Goal: Information Seeking & Learning: Understand process/instructions

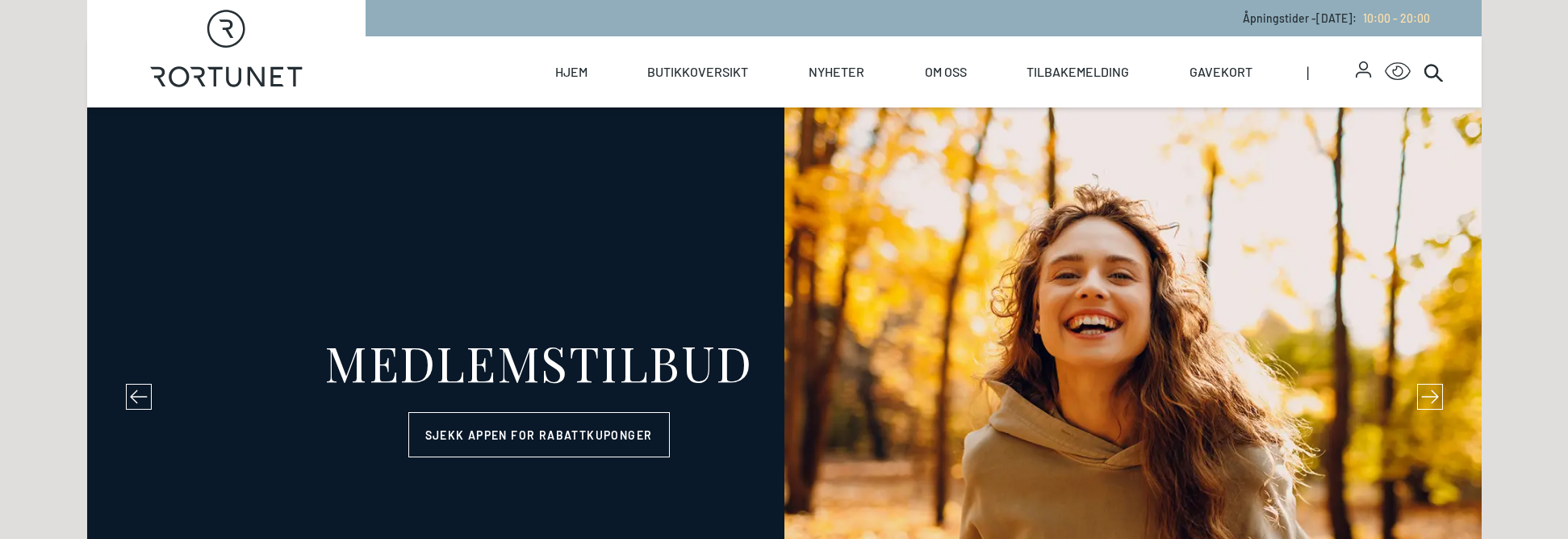
select select "NO"
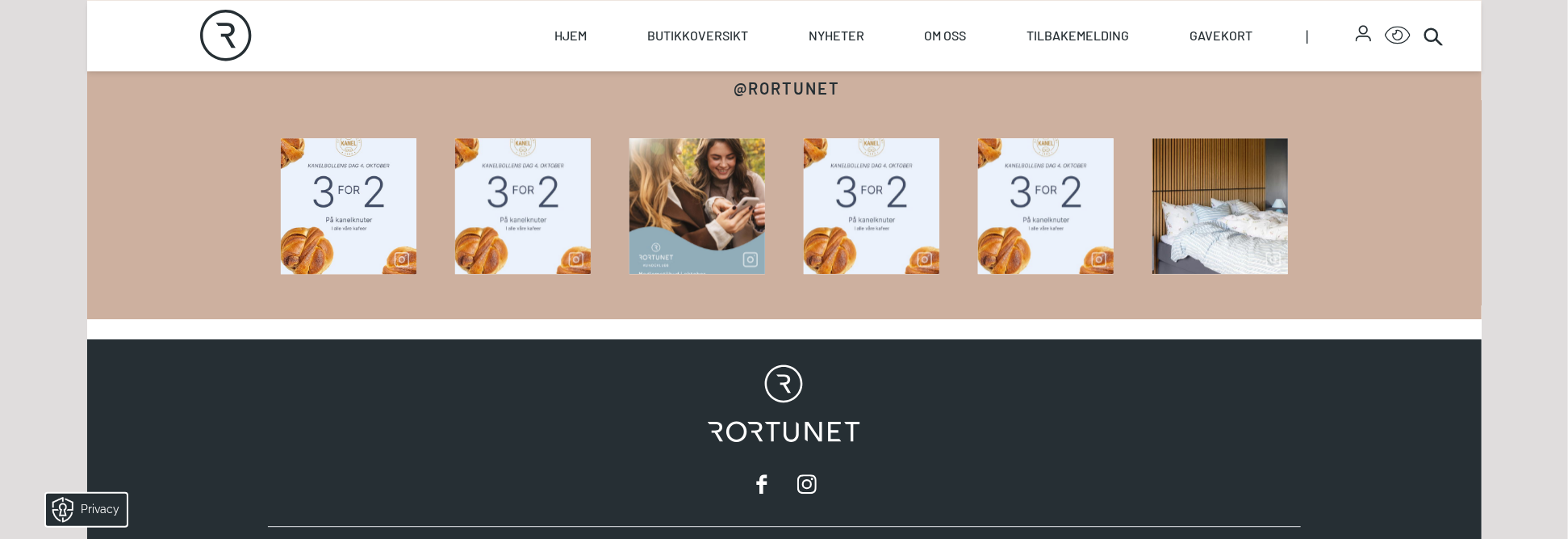
scroll to position [2319, 0]
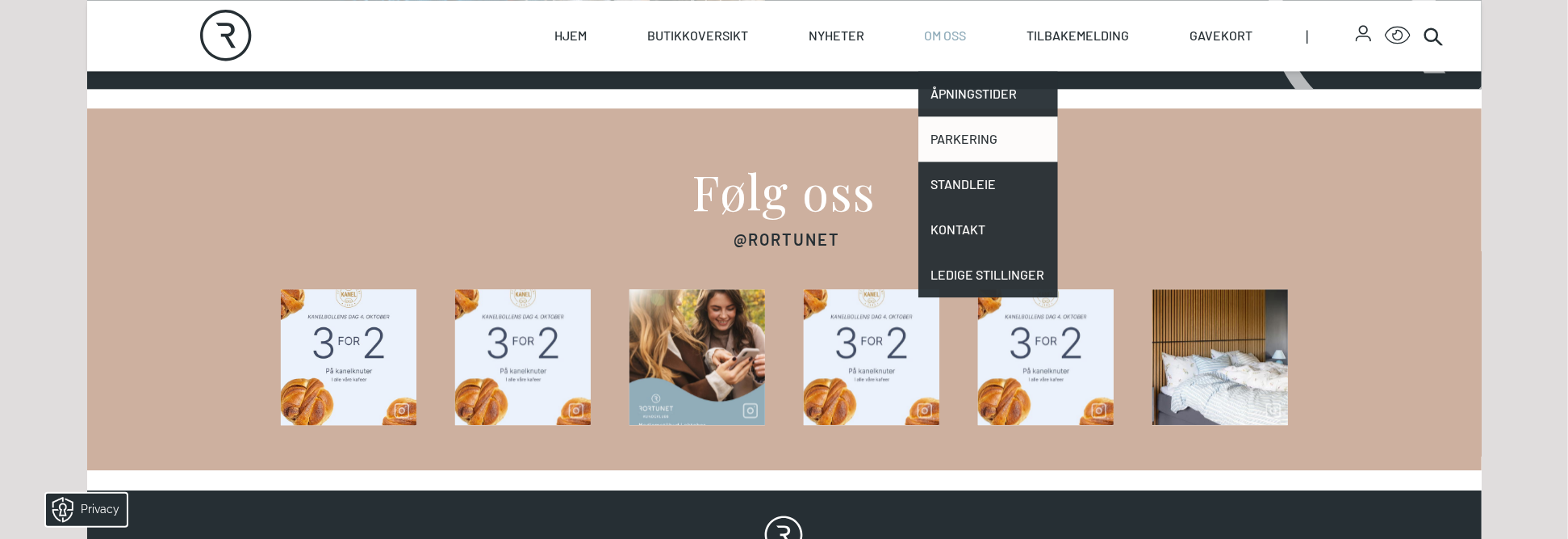
click at [962, 132] on link "Parkering" at bounding box center [988, 139] width 140 height 45
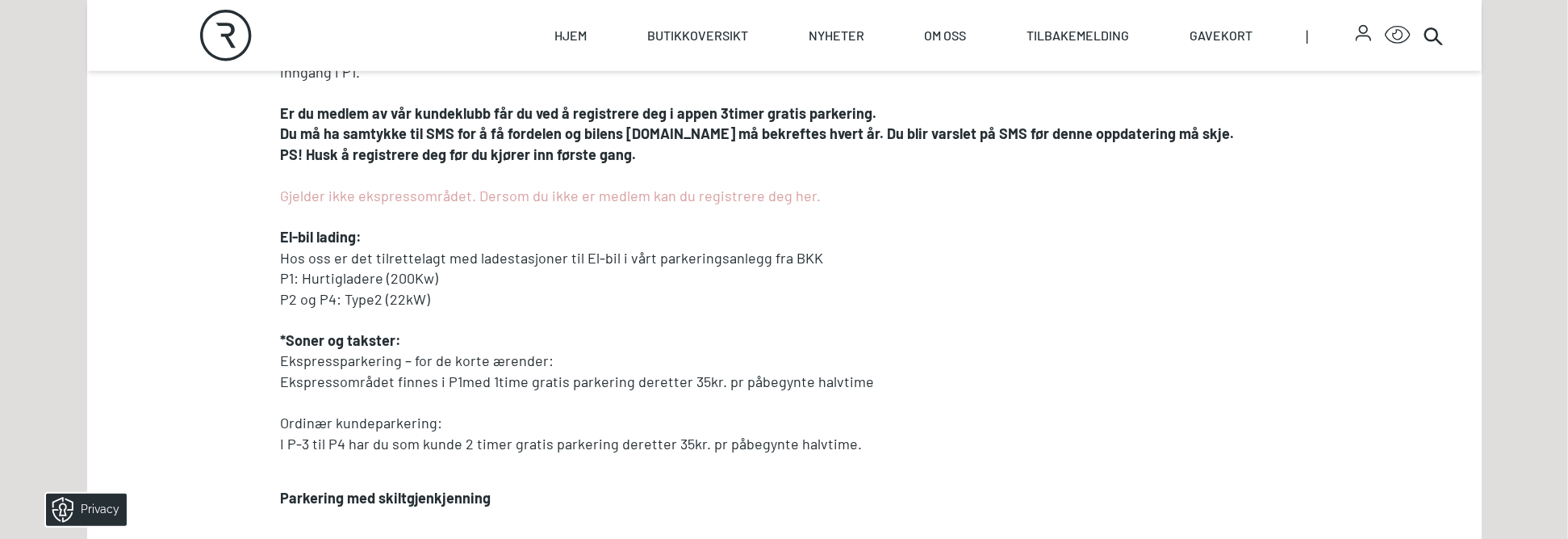
scroll to position [646, 0]
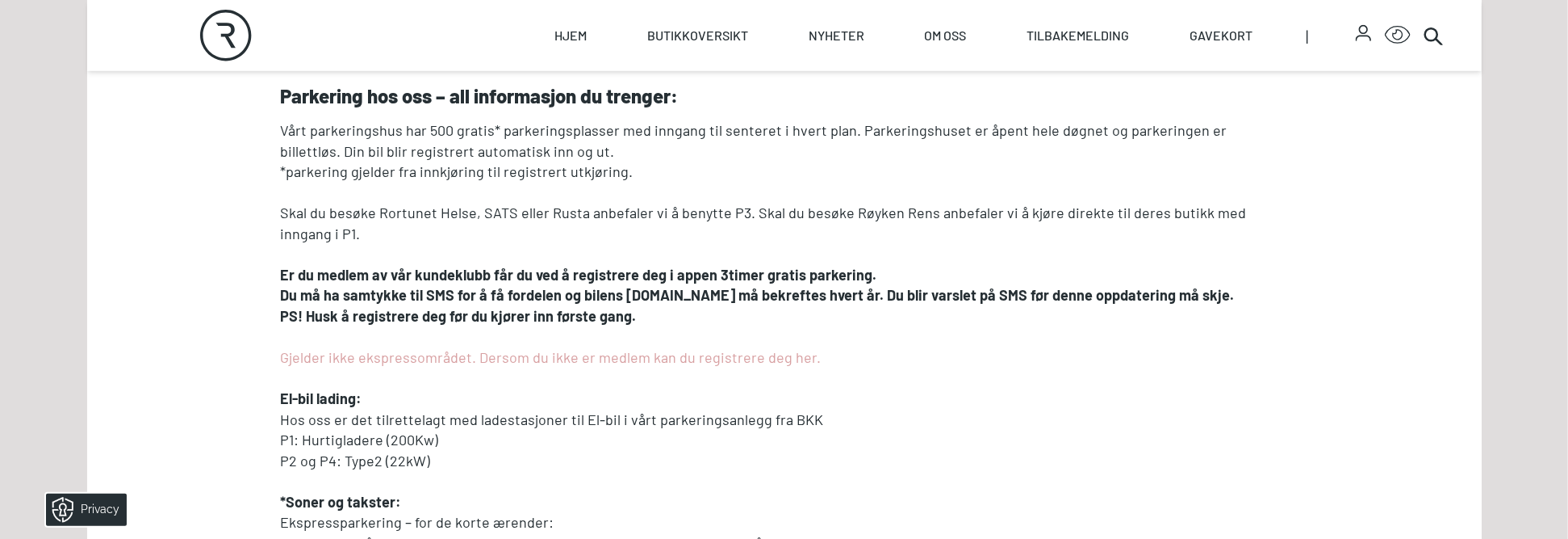
click at [1039, 301] on strong "Du må ha samtykke til SMS for å få fordelen og bilens [DOMAIN_NAME] må bekrefte…" at bounding box center [757, 294] width 954 height 18
click at [1039, 298] on strong "Du må ha samtykke til SMS for å få fordelen og bilens [DOMAIN_NAME] må bekrefte…" at bounding box center [757, 294] width 954 height 18
click at [993, 296] on strong "Du må ha samtykke til SMS for å få fordelen og bilens [DOMAIN_NAME] må bekrefte…" at bounding box center [757, 294] width 954 height 18
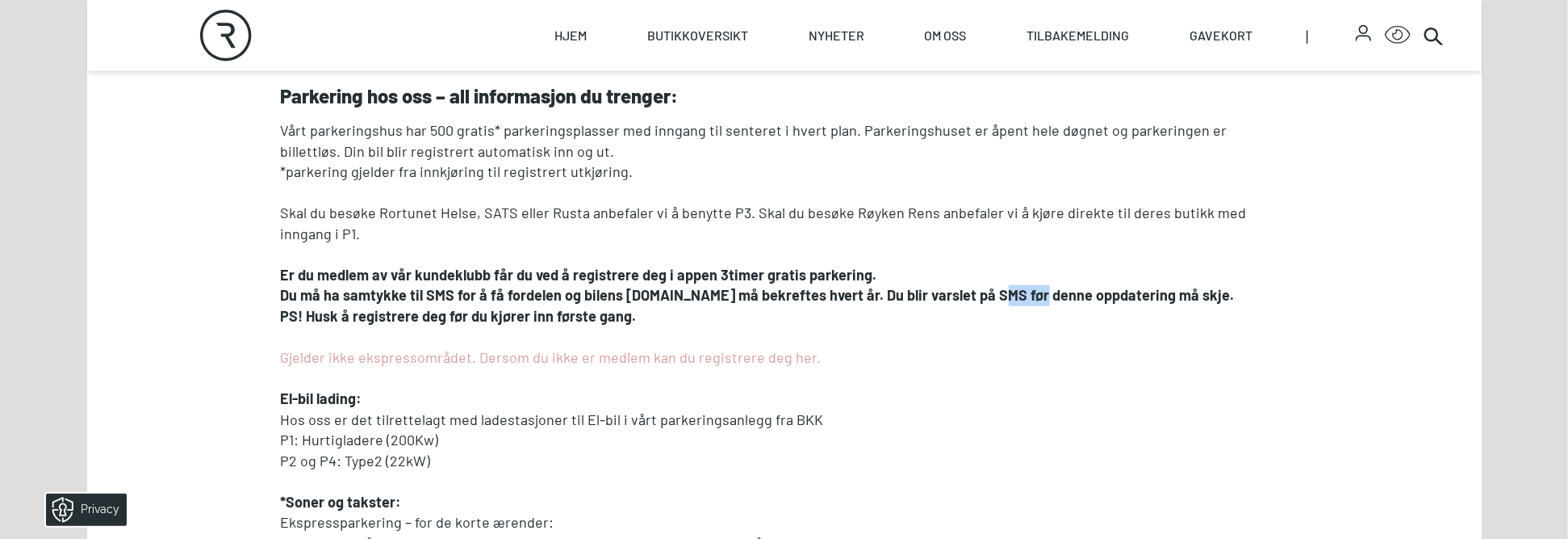
drag, startPoint x: 993, startPoint y: 296, endPoint x: 954, endPoint y: 293, distance: 39.1
click at [954, 293] on strong "Du må ha samtykke til SMS for å få fordelen og bilens [DOMAIN_NAME] må bekrefte…" at bounding box center [757, 294] width 954 height 18
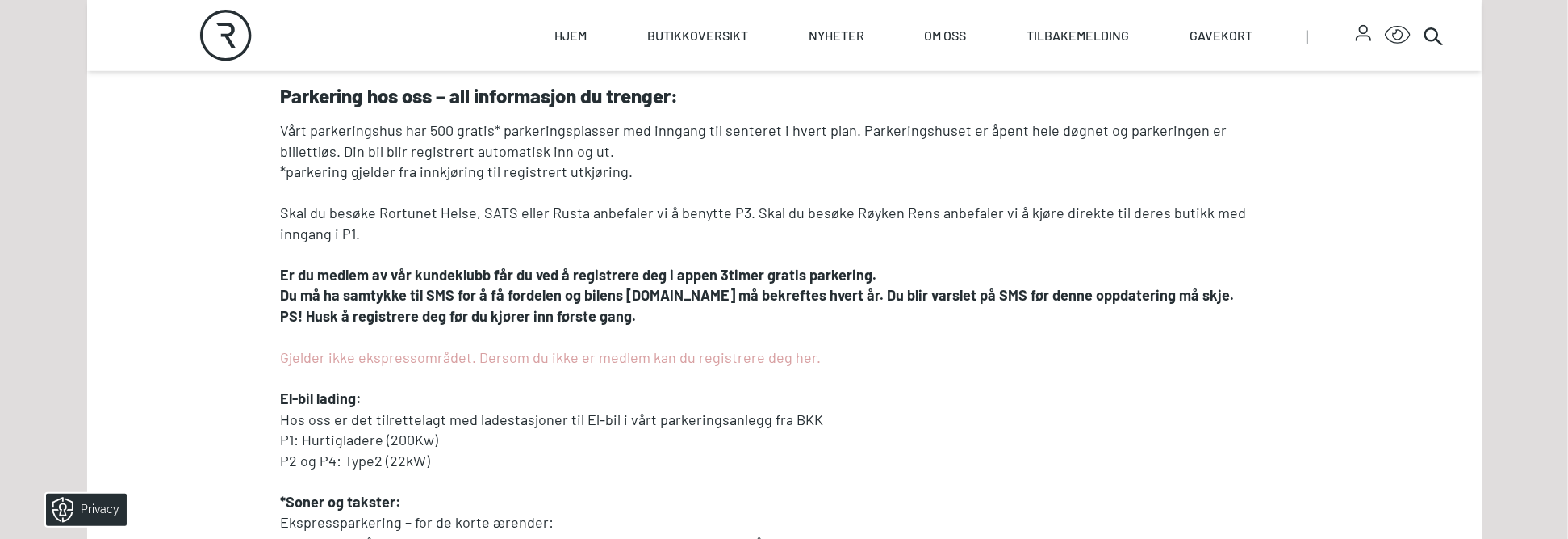
click at [976, 292] on strong "Du må ha samtykke til SMS for å få fordelen og bilens [DOMAIN_NAME] må bekrefte…" at bounding box center [757, 294] width 954 height 18
drag, startPoint x: 976, startPoint y: 292, endPoint x: 1031, endPoint y: 292, distance: 55.0
click at [1031, 292] on strong "Du må ha samtykke til SMS for å få fordelen og bilens [DOMAIN_NAME] må bekrefte…" at bounding box center [757, 294] width 954 height 18
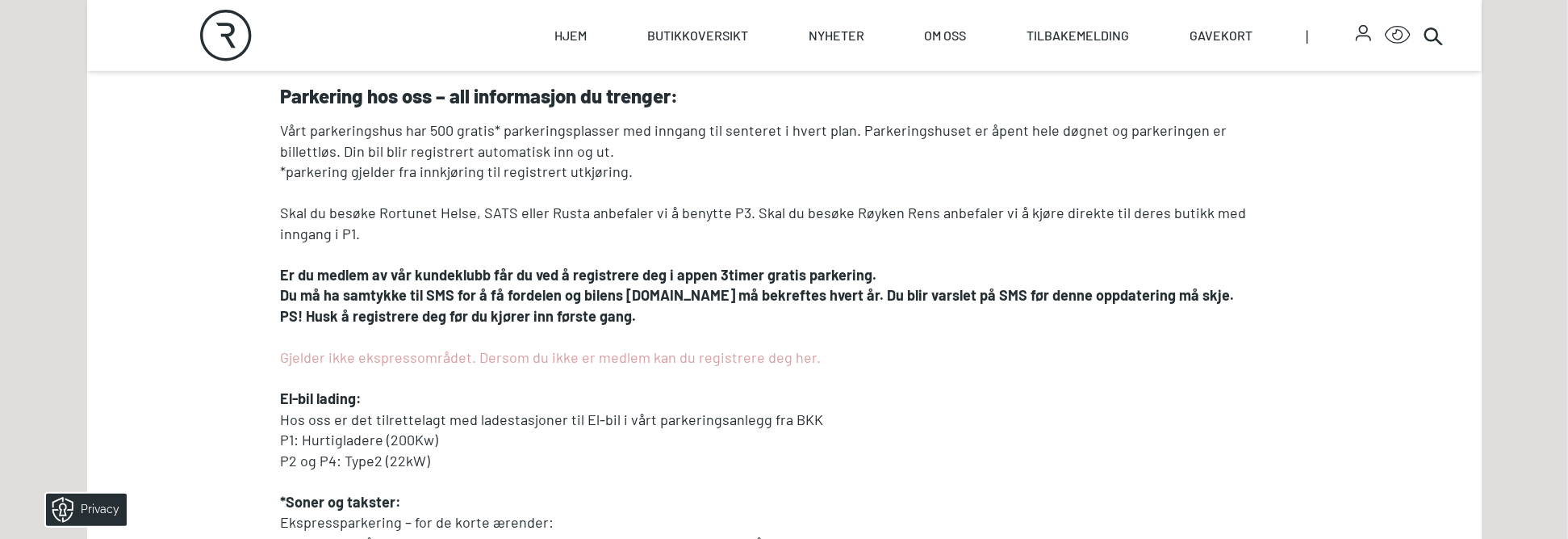
click at [1022, 294] on strong "Du må ha samtykke til SMS for å få fordelen og bilens [DOMAIN_NAME] må bekrefte…" at bounding box center [757, 294] width 954 height 18
drag, startPoint x: 1022, startPoint y: 294, endPoint x: 1105, endPoint y: 296, distance: 83.0
click at [1105, 296] on strong "Du må ha samtykke til SMS for å få fordelen og bilens [DOMAIN_NAME] må bekrefte…" at bounding box center [757, 294] width 954 height 18
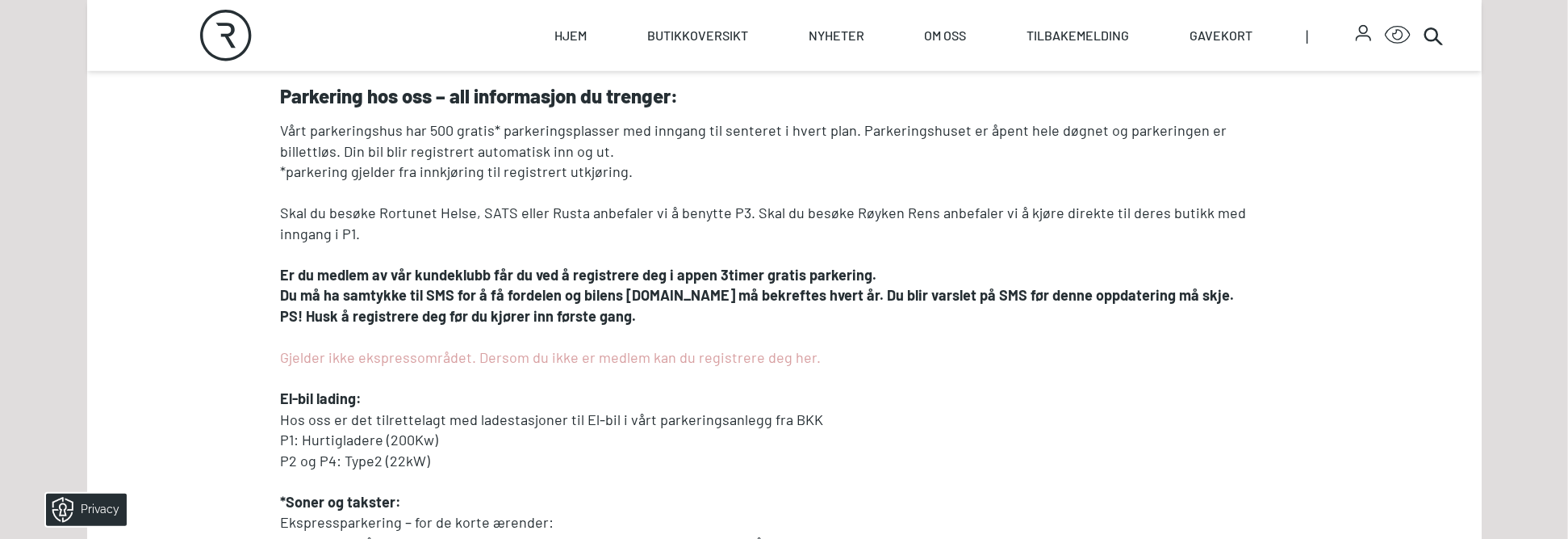
drag, startPoint x: 1105, startPoint y: 296, endPoint x: 1124, endPoint y: 295, distance: 19.0
click at [1124, 295] on strong "Du må ha samtykke til SMS for å få fordelen og bilens [DOMAIN_NAME] må bekrefte…" at bounding box center [757, 294] width 954 height 18
click at [818, 296] on strong "Du må ha samtykke til SMS for å få fordelen og bilens [DOMAIN_NAME] må bekrefte…" at bounding box center [757, 294] width 954 height 18
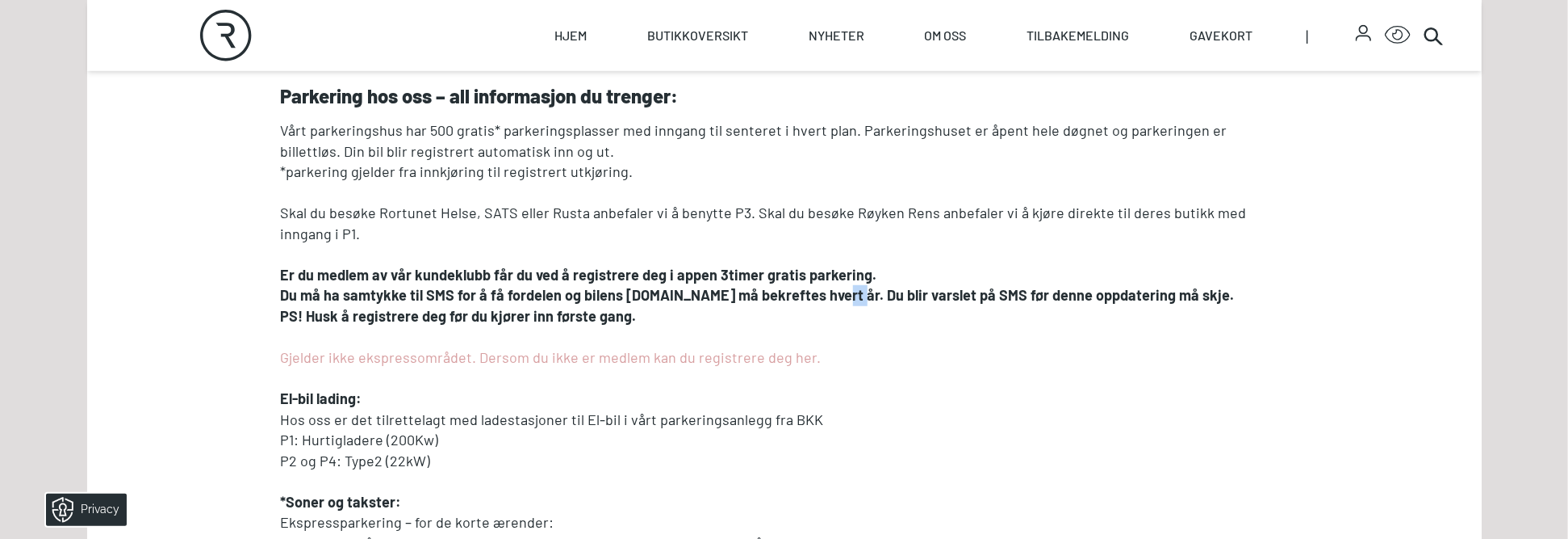
drag, startPoint x: 818, startPoint y: 296, endPoint x: 827, endPoint y: 295, distance: 9.1
click at [827, 295] on strong "Du må ha samtykke til SMS for å få fordelen og bilens [DOMAIN_NAME] må bekrefte…" at bounding box center [757, 294] width 954 height 18
click at [828, 295] on strong "Du må ha samtykke til SMS for å få fordelen og bilens [DOMAIN_NAME] må bekrefte…" at bounding box center [757, 294] width 954 height 18
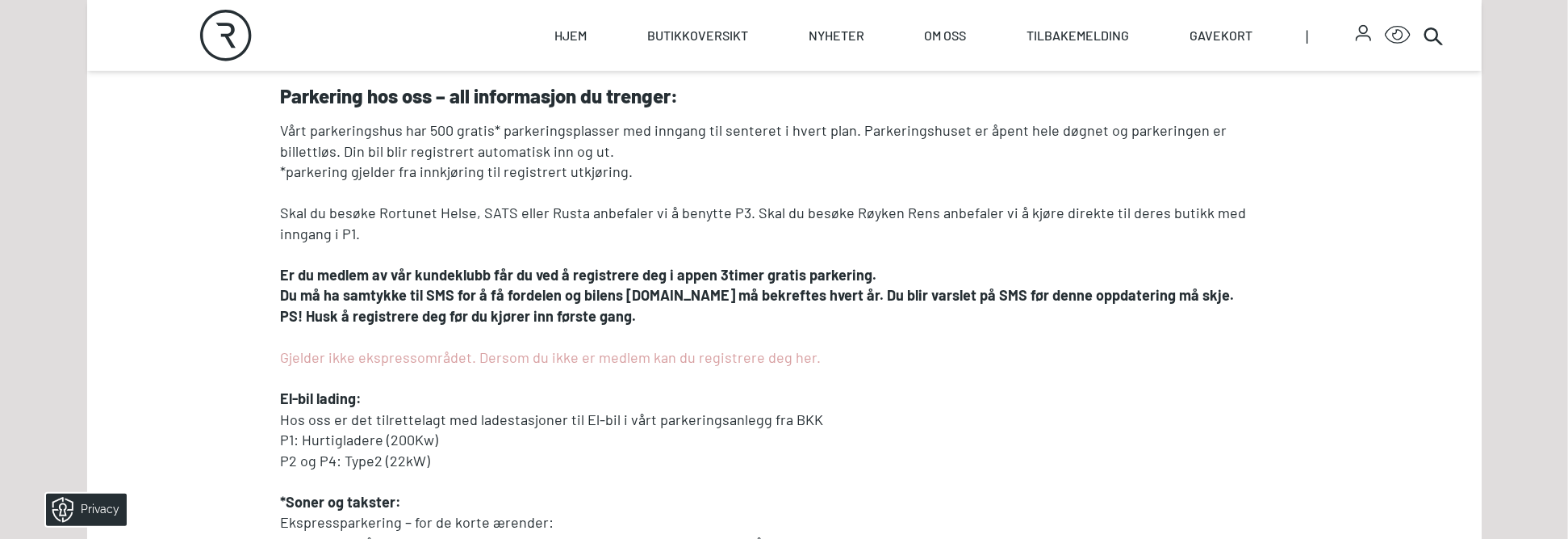
click at [833, 295] on strong "Du må ha samtykke til SMS for å få fordelen og bilens [DOMAIN_NAME] må bekrefte…" at bounding box center [757, 294] width 954 height 18
drag, startPoint x: 833, startPoint y: 295, endPoint x: 859, endPoint y: 296, distance: 26.0
click at [859, 296] on strong "Du må ha samtykke til SMS for å få fordelen og bilens [DOMAIN_NAME] må bekrefte…" at bounding box center [757, 294] width 954 height 18
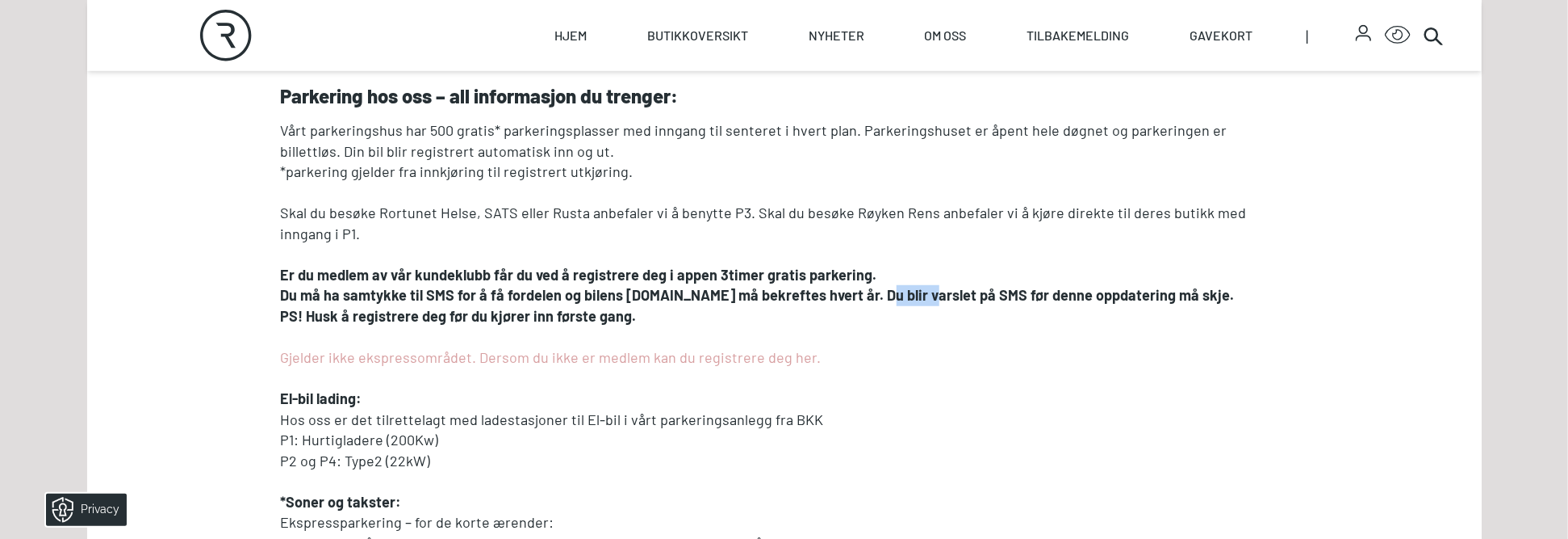
click at [859, 296] on strong "Du må ha samtykke til SMS for å få fordelen og bilens [DOMAIN_NAME] må bekrefte…" at bounding box center [757, 294] width 954 height 18
click at [881, 298] on strong "Du må ha samtykke til SMS for å få fordelen og bilens [DOMAIN_NAME] må bekrefte…" at bounding box center [757, 294] width 954 height 18
click at [909, 298] on strong "Du må ha samtykke til SMS for å få fordelen og bilens [DOMAIN_NAME] må bekrefte…" at bounding box center [757, 294] width 954 height 18
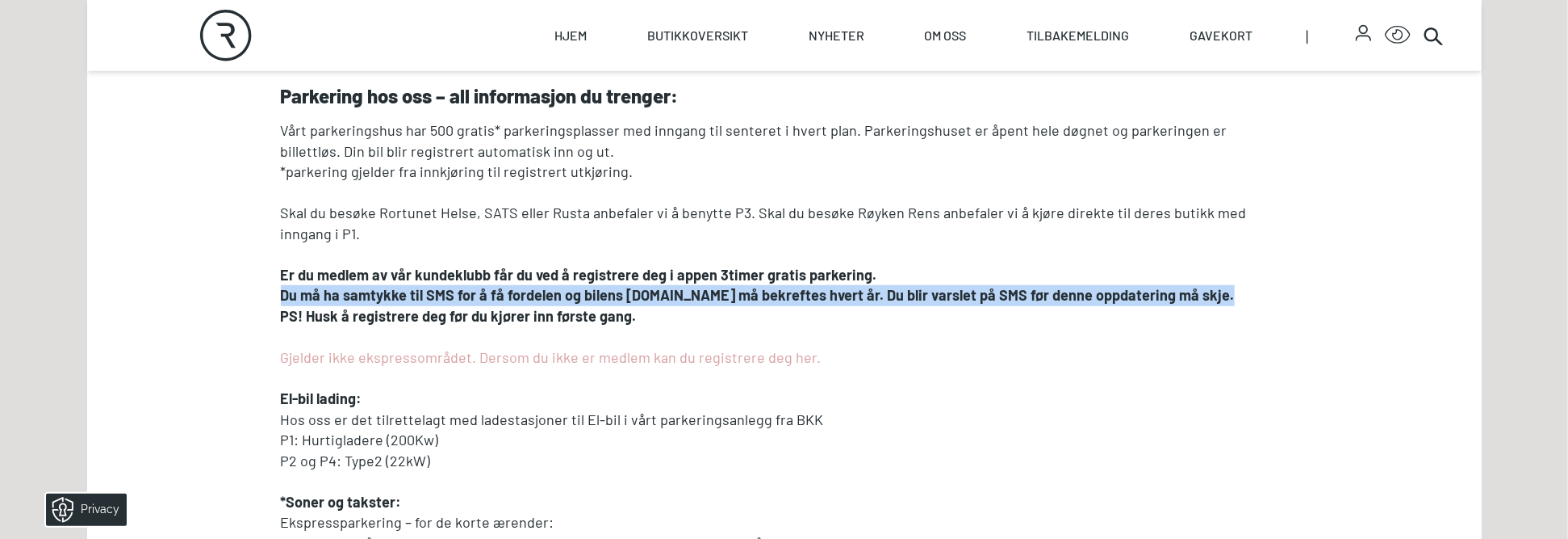
click at [909, 298] on strong "Du må ha samtykke til SMS for å få fordelen og bilens [DOMAIN_NAME] må bekrefte…" at bounding box center [757, 294] width 954 height 18
click at [908, 298] on strong "Du må ha samtykke til SMS for å få fordelen og bilens [DOMAIN_NAME] må bekrefte…" at bounding box center [757, 294] width 954 height 18
click at [904, 303] on strong "Du må ha samtykke til SMS for å få fordelen og bilens [DOMAIN_NAME] må bekrefte…" at bounding box center [757, 294] width 954 height 18
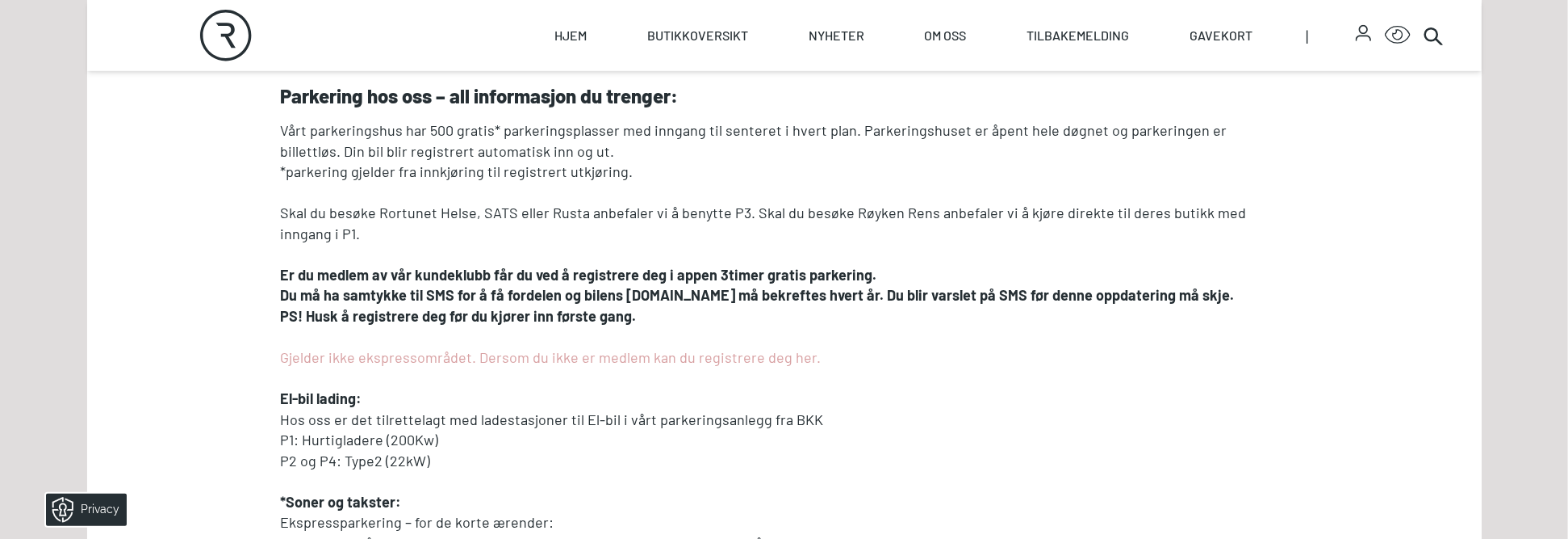
click at [901, 302] on strong "Du må ha samtykke til SMS for å få fordelen og bilens [DOMAIN_NAME] må bekrefte…" at bounding box center [757, 294] width 954 height 18
click at [927, 299] on strong "Du må ha samtykke til SMS for å få fordelen og bilens [DOMAIN_NAME] må bekrefte…" at bounding box center [757, 294] width 954 height 18
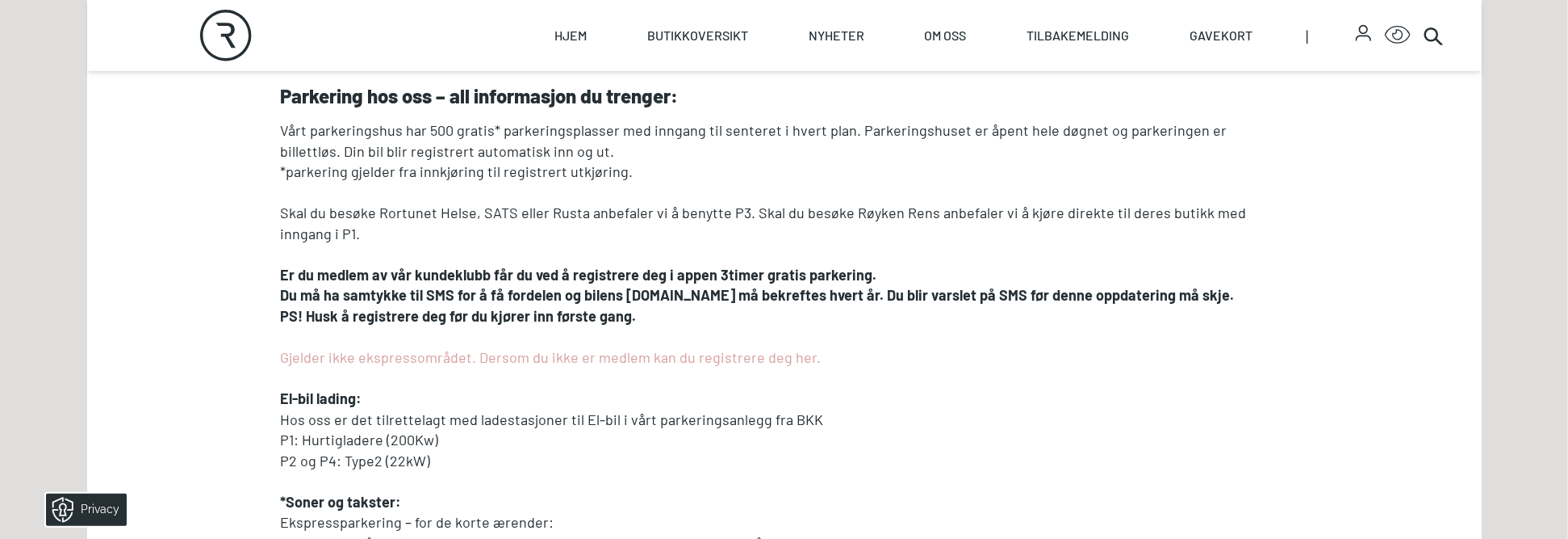
drag, startPoint x: 927, startPoint y: 299, endPoint x: 928, endPoint y: 314, distance: 15.0
click at [928, 314] on p "PS! Husk å registrere deg før du kjører inn første gang." at bounding box center [784, 316] width 1007 height 21
click at [957, 293] on strong "Du må ha samtykke til SMS for å få fordelen og bilens [DOMAIN_NAME] må bekrefte…" at bounding box center [757, 294] width 954 height 18
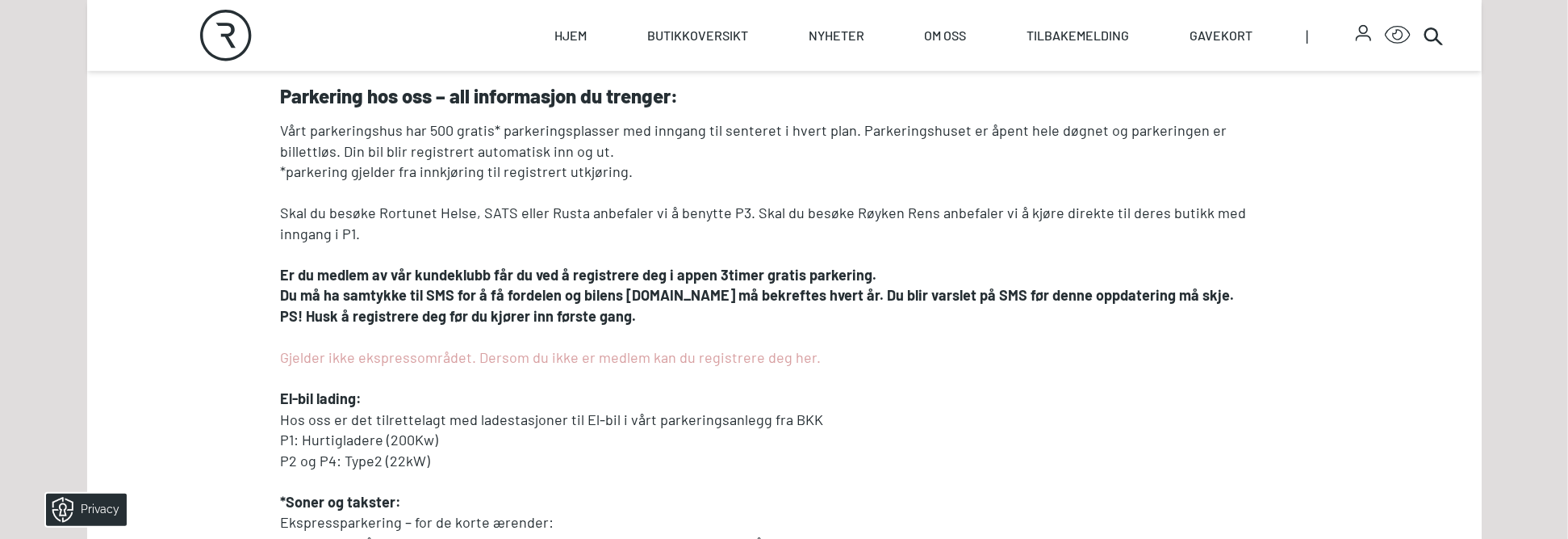
drag, startPoint x: 957, startPoint y: 293, endPoint x: 978, endPoint y: 298, distance: 21.6
click at [978, 298] on strong "Du må ha samtykke til SMS for å få fordelen og bilens [DOMAIN_NAME] må bekrefte…" at bounding box center [757, 294] width 954 height 18
drag, startPoint x: 978, startPoint y: 298, endPoint x: 1014, endPoint y: 298, distance: 36.0
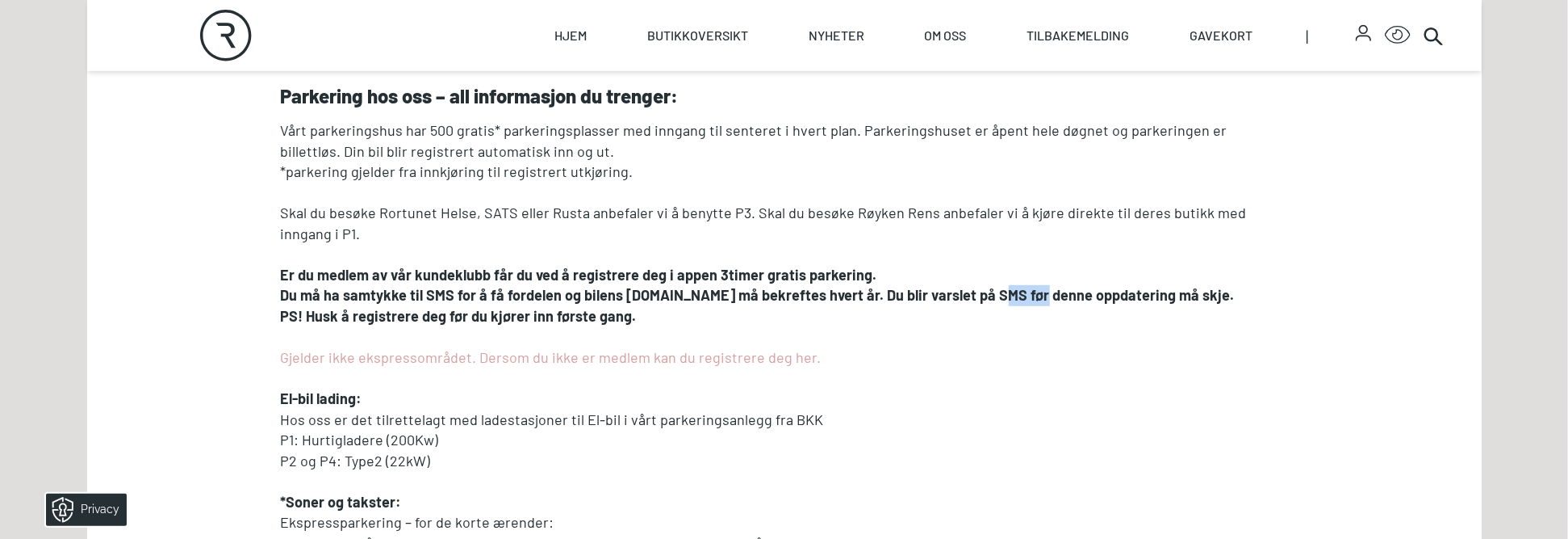
click at [1014, 298] on strong "Du må ha samtykke til SMS for å få fordelen og bilens [DOMAIN_NAME] må bekrefte…" at bounding box center [757, 294] width 954 height 18
click at [1019, 298] on strong "Du må ha samtykke til SMS for å få fordelen og bilens [DOMAIN_NAME] må bekrefte…" at bounding box center [757, 294] width 954 height 18
click at [1020, 298] on strong "Du må ha samtykke til SMS for å få fordelen og bilens [DOMAIN_NAME] må bekrefte…" at bounding box center [757, 294] width 954 height 18
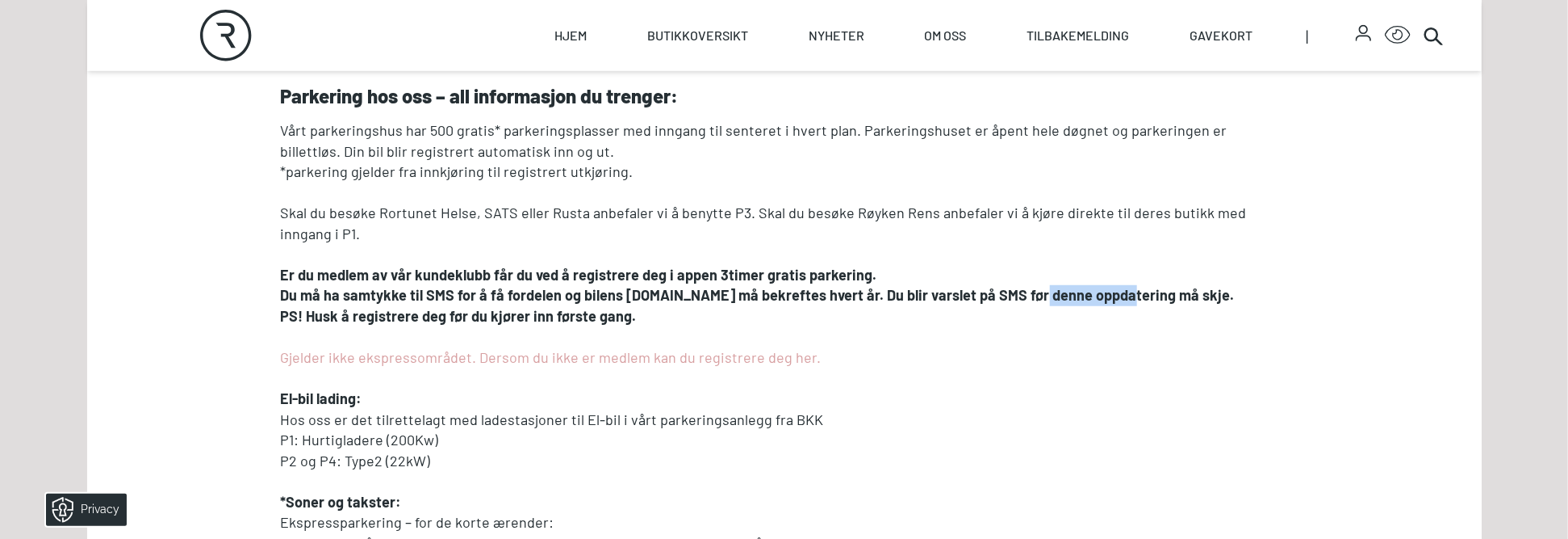
click at [1021, 298] on strong "Du må ha samtykke til SMS for å få fordelen og bilens [DOMAIN_NAME] må bekrefte…" at bounding box center [757, 294] width 954 height 18
click at [1022, 298] on strong "Du må ha samtykke til SMS for å få fordelen og bilens [DOMAIN_NAME] må bekrefte…" at bounding box center [757, 294] width 954 height 18
click at [928, 319] on p "PS! Husk å registrere deg før du kjører inn første gang." at bounding box center [784, 316] width 1007 height 21
drag, startPoint x: 294, startPoint y: 354, endPoint x: 279, endPoint y: 334, distance: 25.0
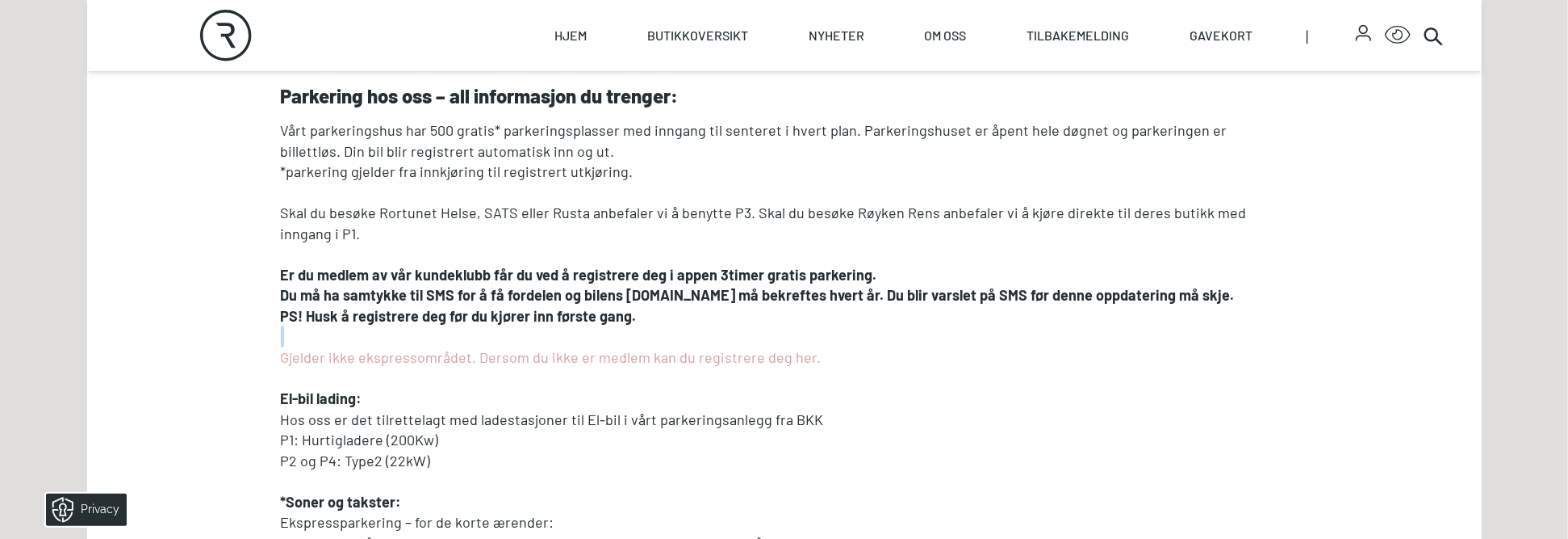
click at [281, 334] on p at bounding box center [784, 336] width 1007 height 21
click at [363, 282] on strong "Er du medlem av vår kundeklubb får du ved å registrere deg i appen 3timer grati…" at bounding box center [579, 274] width 596 height 18
drag, startPoint x: 276, startPoint y: 272, endPoint x: 295, endPoint y: 259, distance: 23.0
click at [294, 259] on p at bounding box center [784, 254] width 1007 height 21
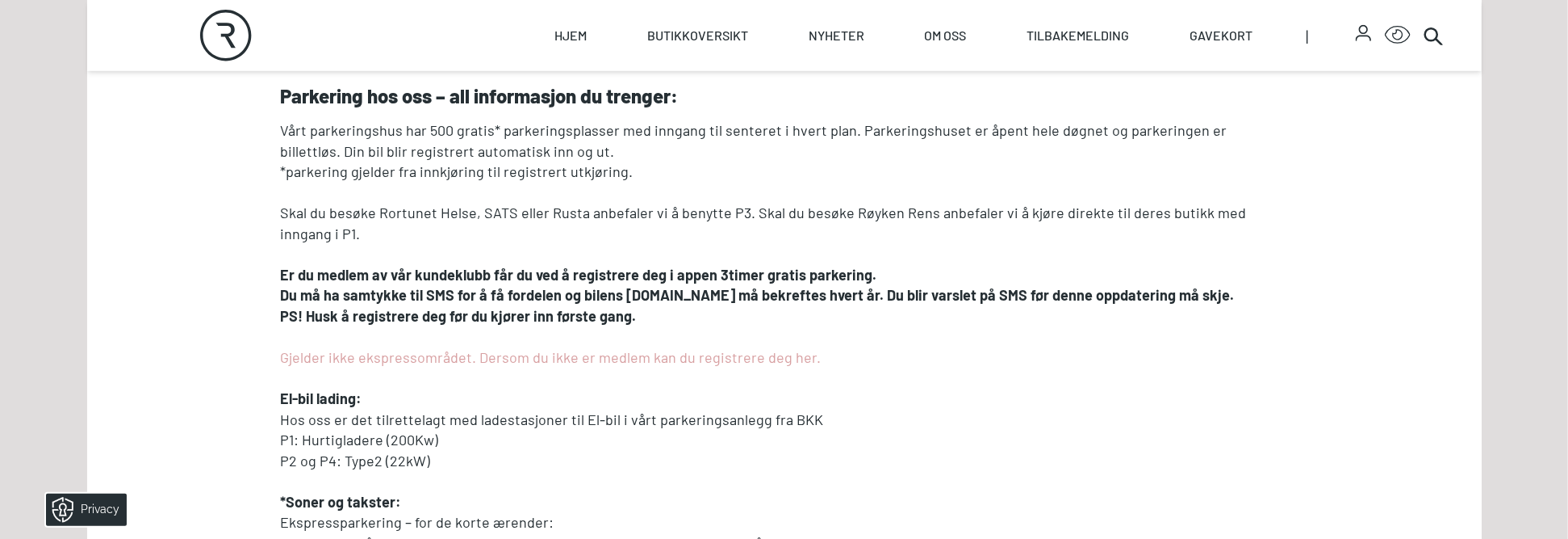
click at [283, 276] on strong "Er du medlem av vår kundeklubb får du ved å registrere deg i appen 3timer grati…" at bounding box center [579, 274] width 596 height 18
drag, startPoint x: 283, startPoint y: 276, endPoint x: 307, endPoint y: 278, distance: 24.1
click at [307, 278] on strong "Er du medlem av vår kundeklubb får du ved å registrere deg i appen 3timer grati…" at bounding box center [579, 274] width 596 height 18
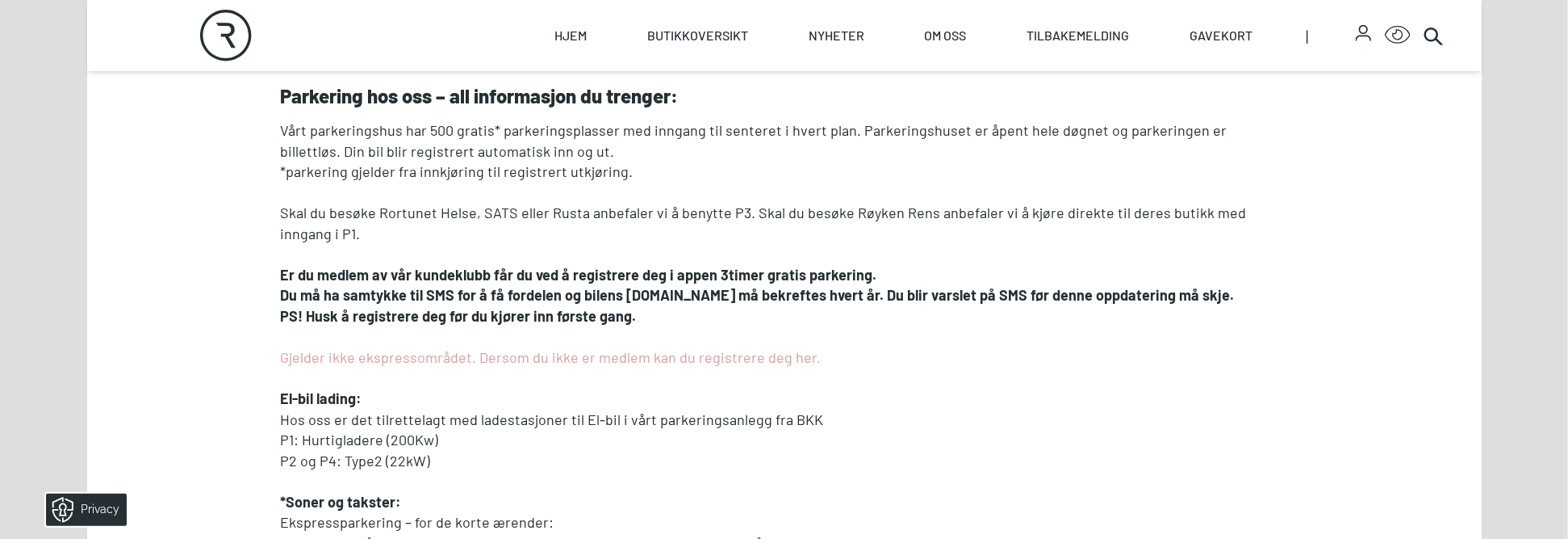
drag, startPoint x: 307, startPoint y: 278, endPoint x: 328, endPoint y: 277, distance: 21.0
click at [328, 277] on strong "Er du medlem av vår kundeklubb får du ved å registrere deg i appen 3timer grati…" at bounding box center [579, 274] width 596 height 18
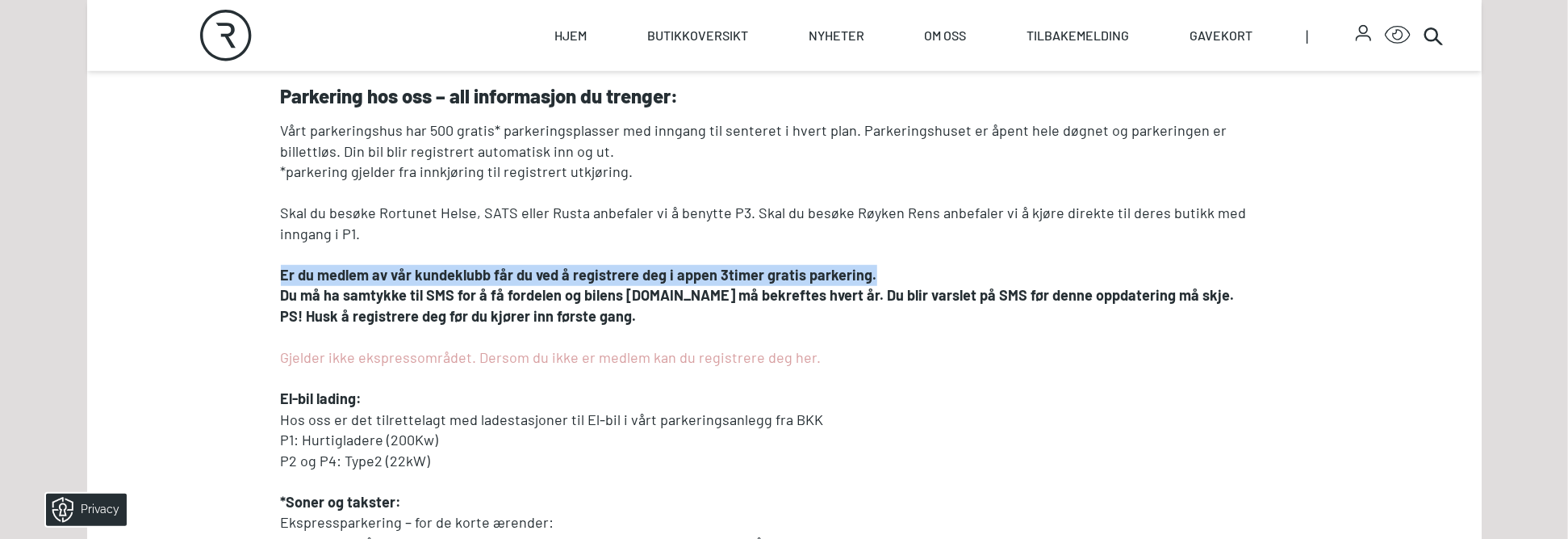
click at [328, 277] on strong "Er du medlem av vår kundeklubb får du ved å registrere deg i appen 3timer grati…" at bounding box center [579, 274] width 596 height 18
drag, startPoint x: 328, startPoint y: 277, endPoint x: 369, endPoint y: 277, distance: 41.0
click at [369, 277] on strong "Er du medlem av vår kundeklubb får du ved å registrere deg i appen 3timer grati…" at bounding box center [579, 274] width 596 height 18
click at [371, 276] on strong "Er du medlem av vår kundeklubb får du ved å registrere deg i appen 3timer grati…" at bounding box center [579, 274] width 596 height 18
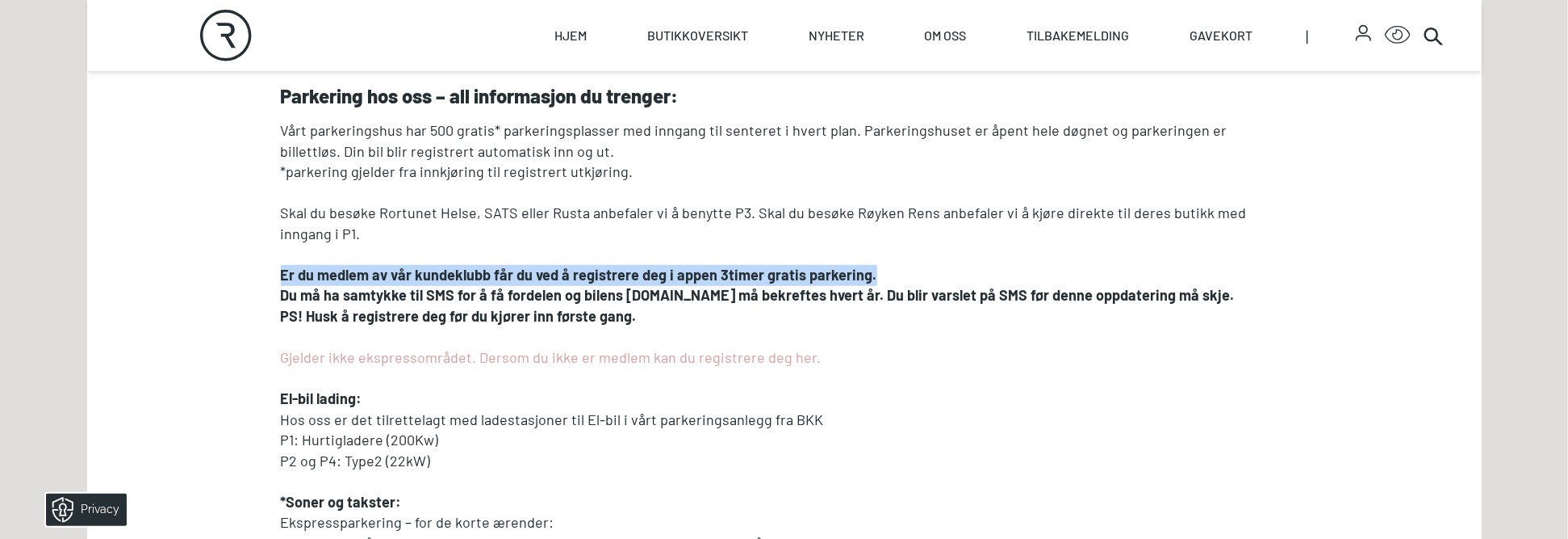
click at [373, 276] on strong "Er du medlem av vår kundeklubb får du ved å registrere deg i appen 3timer grati…" at bounding box center [579, 274] width 596 height 18
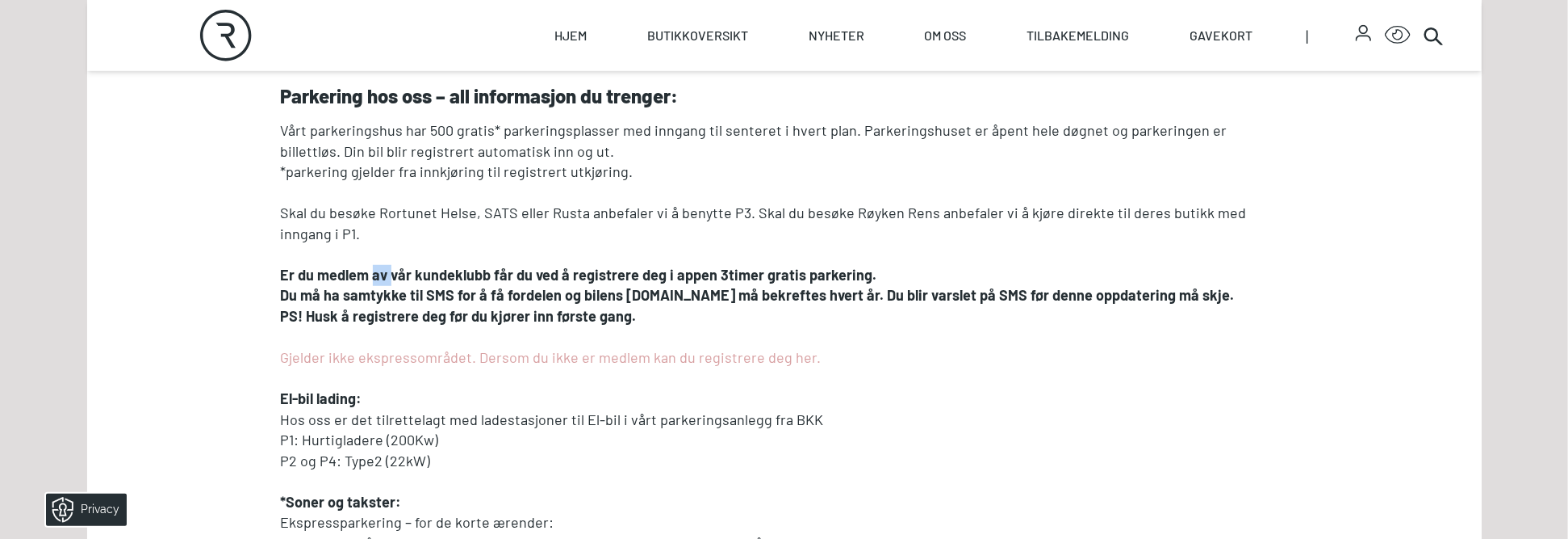
click at [373, 277] on strong "Er du medlem av vår kundeklubb får du ved å registrere deg i appen 3timer grati…" at bounding box center [579, 274] width 596 height 18
drag, startPoint x: 373, startPoint y: 277, endPoint x: 395, endPoint y: 278, distance: 22.0
click at [396, 278] on strong "Er du medlem av vår kundeklubb får du ved å registrere deg i appen 3timer grati…" at bounding box center [579, 274] width 596 height 18
click at [395, 278] on strong "Er du medlem av vår kundeklubb får du ved å registrere deg i appen 3timer grati…" at bounding box center [579, 274] width 596 height 18
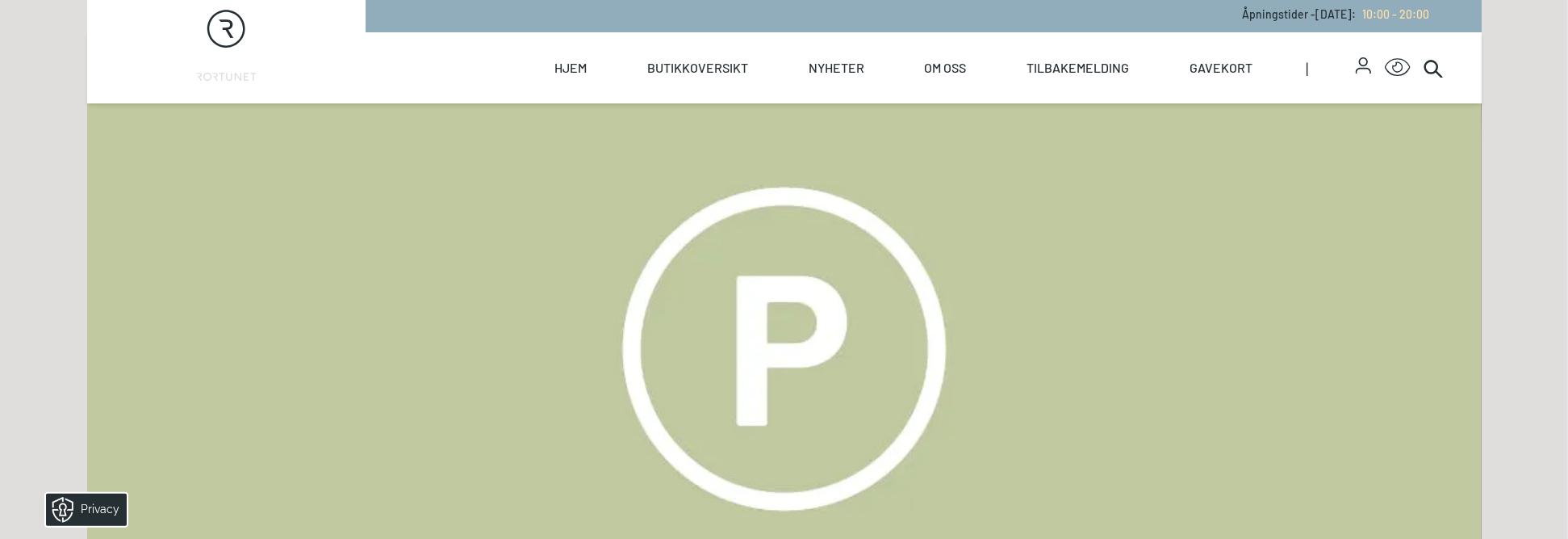
scroll to position [0, 0]
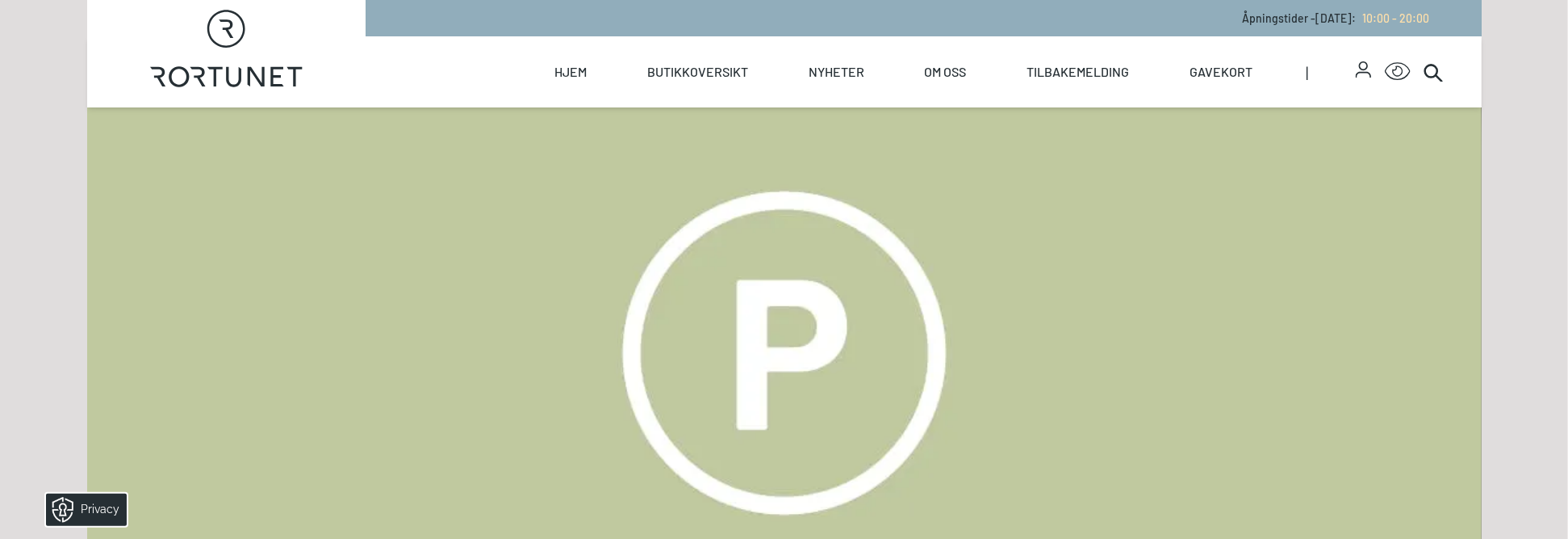
click at [991, 19] on div "Åpningstider - [DATE] : 10:00 - 20:00" at bounding box center [922, 18] width 1115 height 36
click at [990, 19] on div "Åpningstider - [DATE] : 10:00 - 20:00" at bounding box center [922, 18] width 1115 height 36
click at [1243, 10] on p "Åpningstider - [DATE] : 10:00 - 20:00" at bounding box center [1337, 18] width 188 height 17
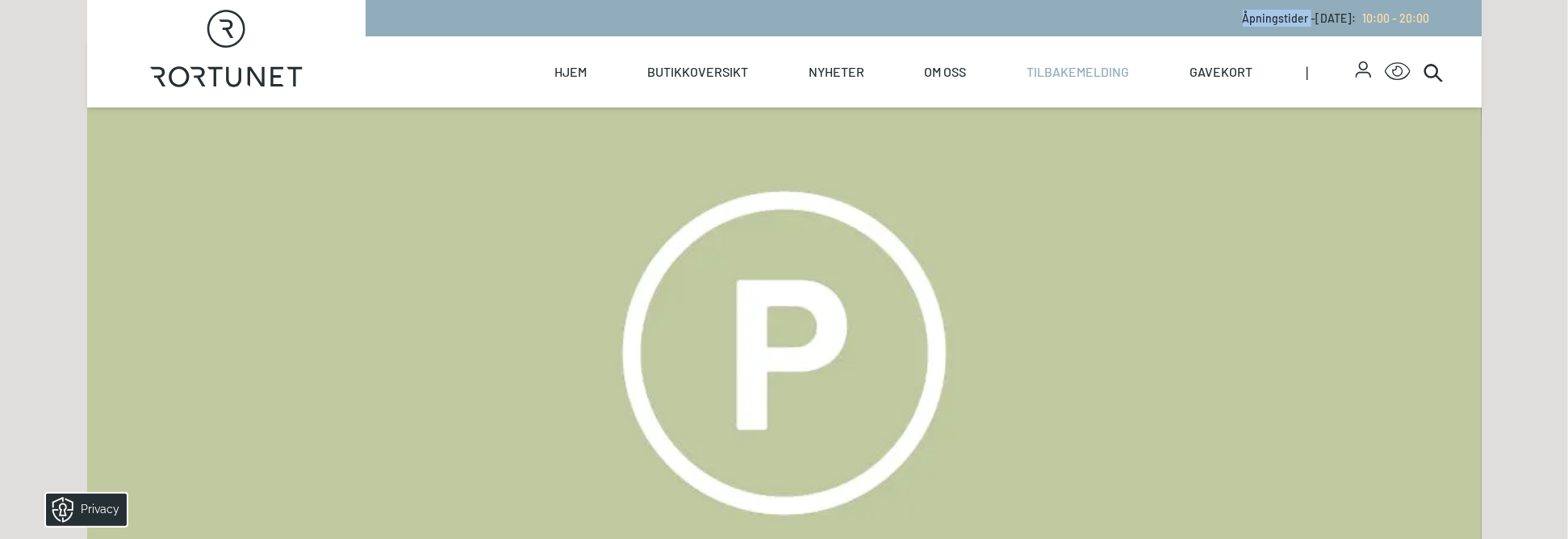
drag, startPoint x: 1191, startPoint y: 10, endPoint x: 1136, endPoint y: 36, distance: 60.8
click at [1243, 13] on p "Åpningstider - [DATE] : 10:00 - 20:00" at bounding box center [1337, 18] width 188 height 17
